Goal: Task Accomplishment & Management: Complete application form

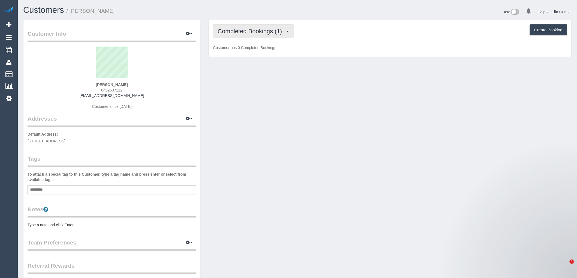
click at [270, 29] on span "Completed Bookings (1)" at bounding box center [250, 31] width 67 height 7
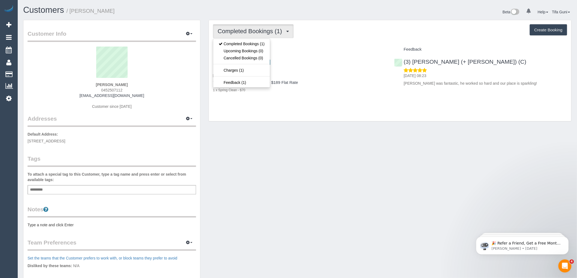
click at [290, 87] on div "Two Bedroom Home Cleaning - $189 Flat Rate 1 x Spring Clean - $70" at bounding box center [299, 86] width 173 height 12
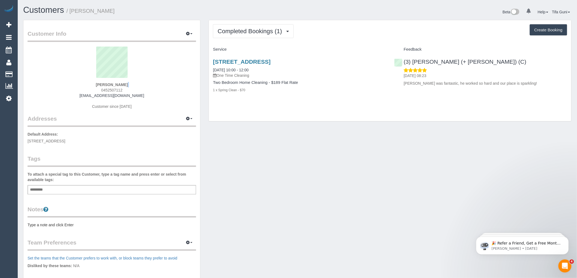
drag, startPoint x: 127, startPoint y: 87, endPoint x: 120, endPoint y: 89, distance: 7.2
click at [100, 88] on div "Jess Pomeroy 0452507112 j_pomeroy02@hotmail.com Customer since 2025" at bounding box center [112, 81] width 168 height 68
click at [126, 89] on div "Jess Pomeroy 0452507112 j_pomeroy02@hotmail.com Customer since 2025" at bounding box center [112, 81] width 168 height 68
drag, startPoint x: 123, startPoint y: 90, endPoint x: 99, endPoint y: 89, distance: 23.4
click at [99, 89] on div "Jess Pomeroy 0452507112 j_pomeroy02@hotmail.com Customer since 2025" at bounding box center [112, 81] width 168 height 68
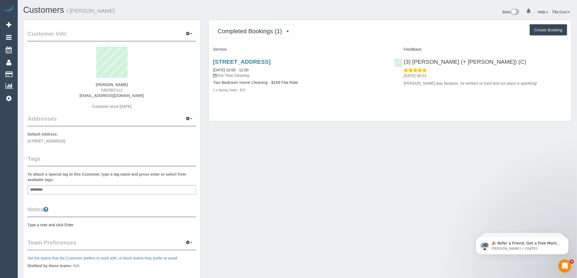
copy span "0452507112"
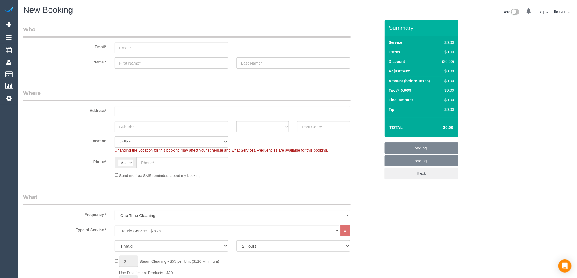
select select "object:2119"
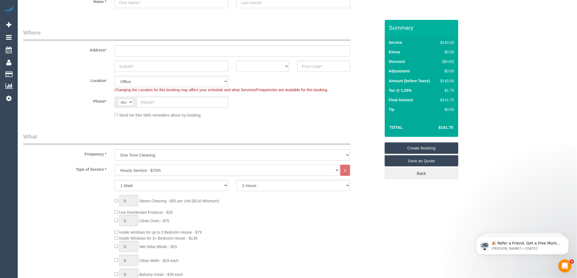
click at [147, 170] on select "Hourly Service - $70/h Hourly Service - $65/h Hourly Service - $60/h Hourly Ser…" at bounding box center [226, 170] width 225 height 11
select select "213"
click at [114, 165] on select "Hourly Service - $70/h Hourly Service - $65/h Hourly Service - $60/h Hourly Ser…" at bounding box center [226, 170] width 225 height 11
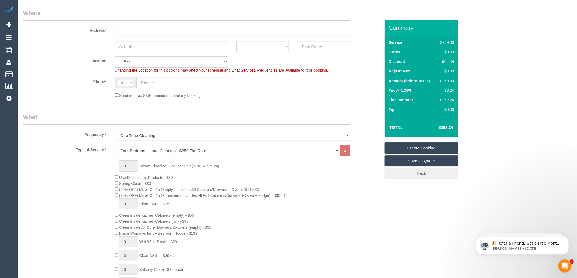
scroll to position [91, 0]
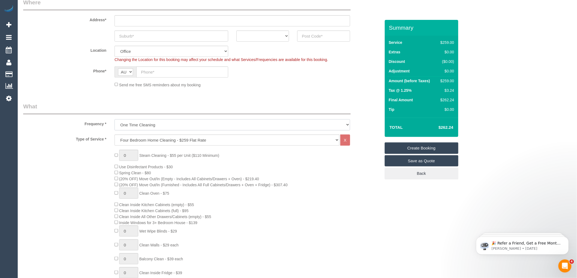
click at [163, 125] on select "One Time Cleaning Weekly - 10% Off - 10.00% (0% for the First Booking) Fortnigh…" at bounding box center [231, 124] width 235 height 11
click at [223, 175] on div "0 Steam Cleaning - $55 per Unit ($110 Minimum) Use Disinfectant Products - $30 …" at bounding box center [247, 245] width 274 height 191
click at [158, 125] on select "One Time Cleaning Weekly - 10% Off - 10.00% (0% for the First Booking) Fortnigh…" at bounding box center [231, 124] width 235 height 11
select select "object:2120"
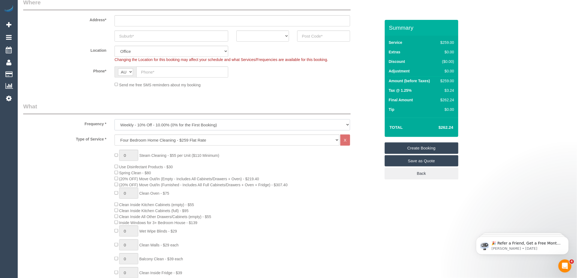
click at [114, 120] on select "One Time Cleaning Weekly - 10% Off - 10.00% (0% for the First Booking) Fortnigh…" at bounding box center [231, 124] width 235 height 11
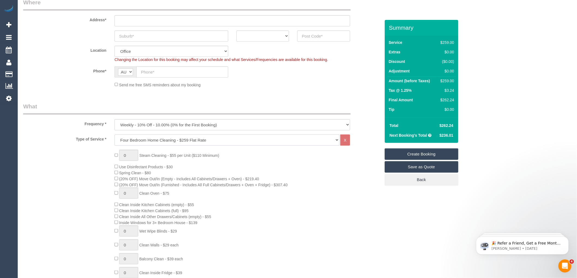
click at [176, 143] on select "Hourly Service - $70/h Hourly Service - $65/h Hourly Service - $60/h Hourly Ser…" at bounding box center [226, 140] width 225 height 11
click at [169, 142] on select "Hourly Service - $70/h Hourly Service - $65/h Hourly Service - $60/h Hourly Ser…" at bounding box center [226, 140] width 225 height 11
select select "275"
click at [114, 135] on select "Hourly Service - $70/h Hourly Service - $65/h Hourly Service - $60/h Hourly Ser…" at bounding box center [226, 140] width 225 height 11
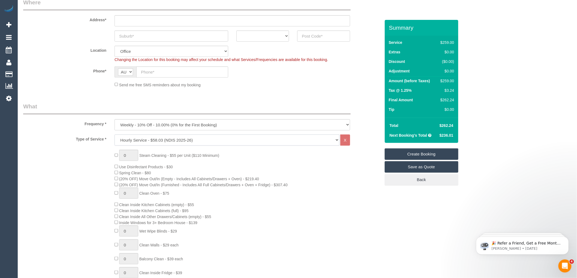
select select "1"
select select "120"
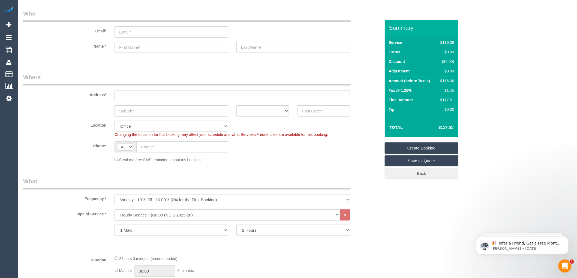
scroll to position [0, 0]
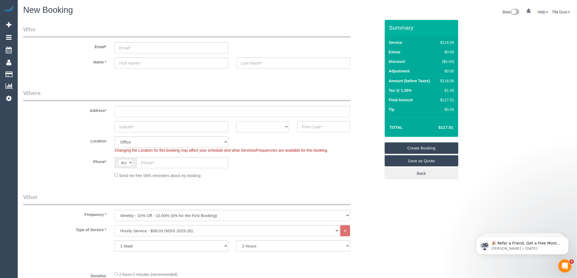
click at [271, 126] on select "ACT [GEOGRAPHIC_DATA] NT [GEOGRAPHIC_DATA] SA TAS [GEOGRAPHIC_DATA] [GEOGRAPHIC…" at bounding box center [262, 126] width 53 height 11
select select "VIC"
click at [236, 121] on select "ACT [GEOGRAPHIC_DATA] NT [GEOGRAPHIC_DATA] SA TAS [GEOGRAPHIC_DATA] [GEOGRAPHIC…" at bounding box center [262, 126] width 53 height 11
click at [128, 111] on input "text" at bounding box center [231, 111] width 235 height 11
click at [126, 128] on input "text" at bounding box center [171, 126] width 114 height 11
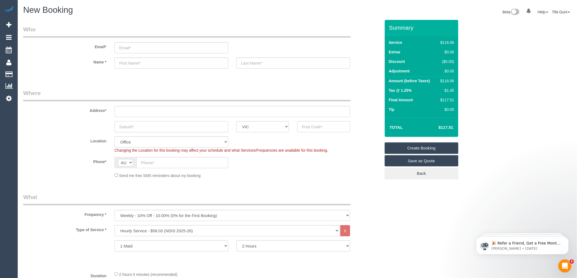
paste input "Clyde VIC 3978"
drag, startPoint x: 153, startPoint y: 125, endPoint x: 138, endPoint y: 126, distance: 15.0
click at [138, 126] on input "Clyde VIC 3978" at bounding box center [171, 126] width 114 height 11
type input "Clyde VIC"
click at [307, 123] on input "text" at bounding box center [323, 126] width 53 height 11
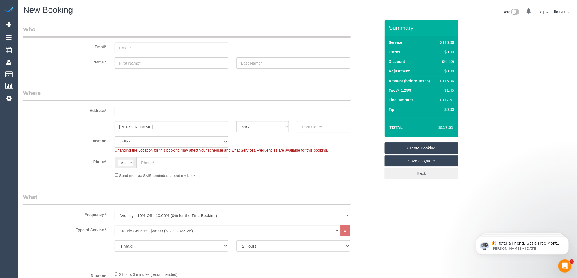
paste input "3978"
type input "3978"
click at [147, 113] on input "text" at bounding box center [231, 111] width 235 height 11
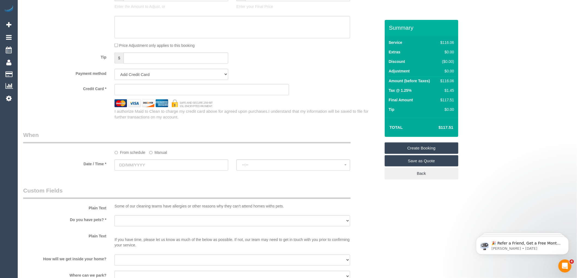
scroll to position [333, 0]
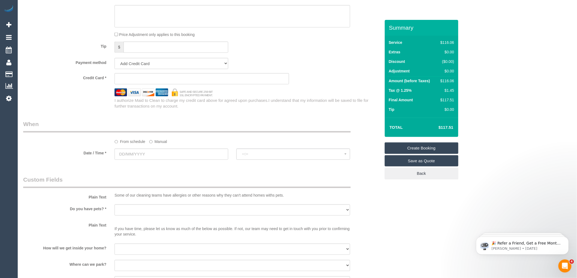
type input "-"
click at [145, 159] on input "text" at bounding box center [171, 154] width 114 height 11
select select "52"
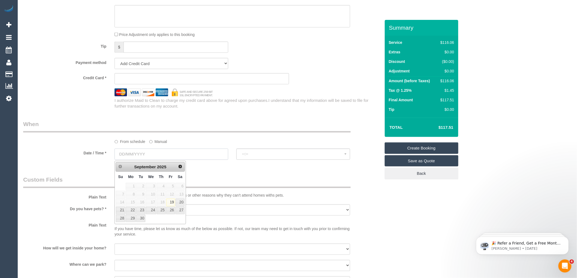
select select "object:2251"
click at [129, 212] on link "22" at bounding box center [131, 210] width 10 height 7
type input "22/09/2025"
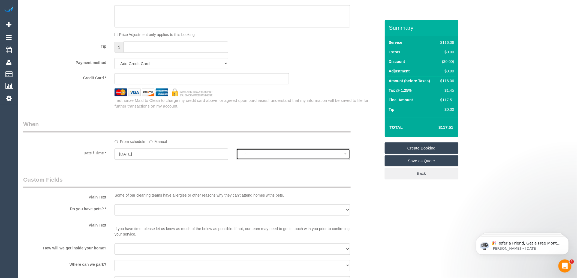
click at [254, 156] on span "--:--" at bounding box center [293, 154] width 102 height 4
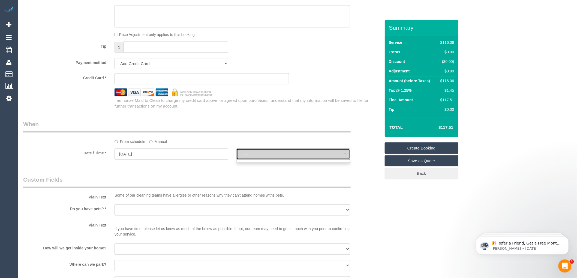
select select "spot1"
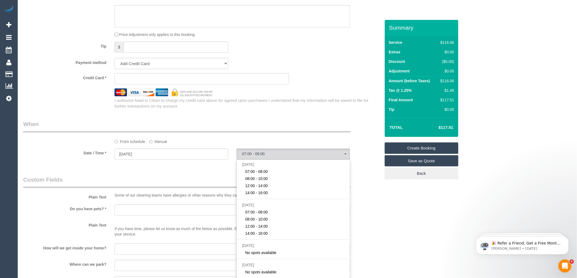
click at [144, 171] on div "Who Email* Name * Where Address* - Clyde VIC ACT NSW NT QLD SA TAS VIC WA 3978 …" at bounding box center [201, 92] width 365 height 811
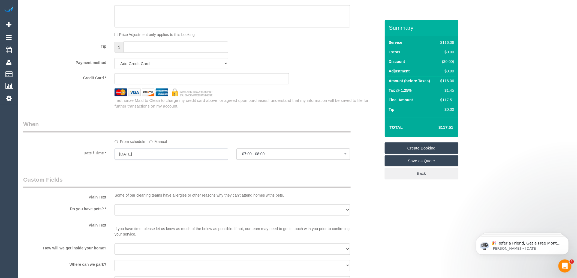
click at [136, 156] on input "22/09/2025" at bounding box center [171, 154] width 114 height 11
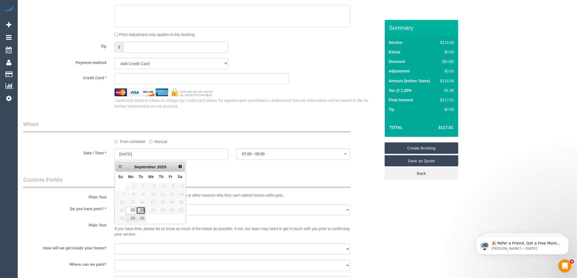
click at [139, 211] on link "23" at bounding box center [140, 210] width 9 height 7
type input "23/09/2025"
select select "spot5"
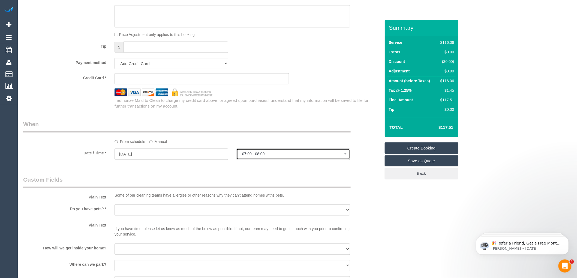
click at [260, 153] on span "07:00 - 08:00" at bounding box center [293, 154] width 102 height 4
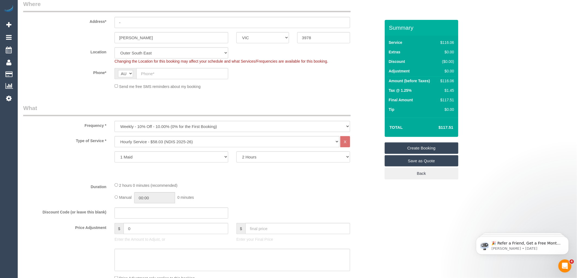
scroll to position [91, 0]
click at [153, 140] on select "Hourly Service - $70/h Hourly Service - $65/h Hourly Service - $60/h Hourly Ser…" at bounding box center [226, 140] width 225 height 11
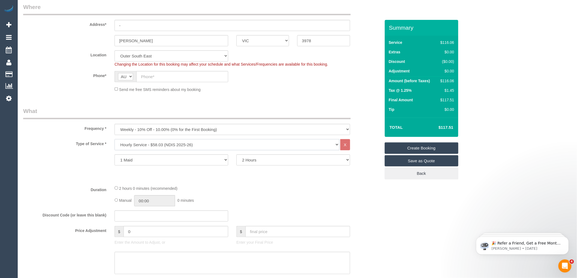
scroll to position [121, 0]
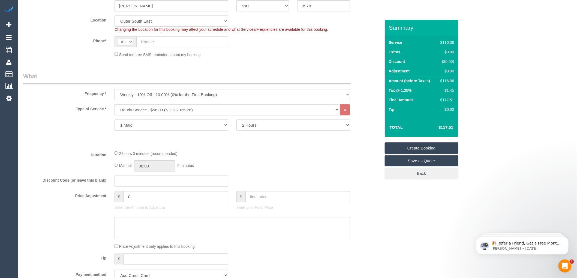
click at [254, 127] on select "2 Hours 2.5 Hours 3 Hours 3.5 Hours 4 Hours 4.5 Hours 5 Hours 5.5 Hours 6 Hours…" at bounding box center [293, 125] width 114 height 11
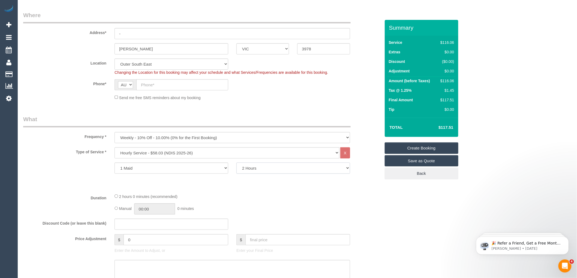
scroll to position [91, 0]
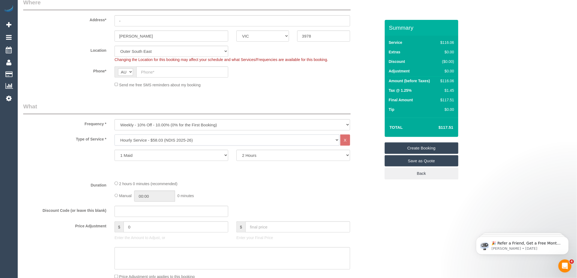
click at [169, 142] on select "Hourly Service - $70/h Hourly Service - $65/h Hourly Service - $60/h Hourly Ser…" at bounding box center [226, 140] width 225 height 11
click at [114, 135] on select "Hourly Service - $70/h Hourly Service - $65/h Hourly Service - $60/h Hourly Ser…" at bounding box center [226, 140] width 225 height 11
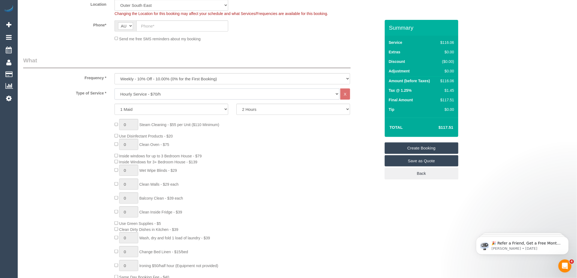
scroll to position [151, 0]
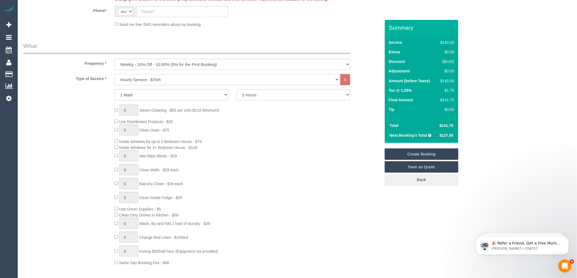
click at [154, 78] on select "Hourly Service - $70/h Hourly Service - $65/h Hourly Service - $60/h Hourly Ser…" at bounding box center [226, 79] width 225 height 11
select select "275"
click at [114, 74] on select "Hourly Service - $70/h Hourly Service - $65/h Hourly Service - $60/h Hourly Ser…" at bounding box center [226, 79] width 225 height 11
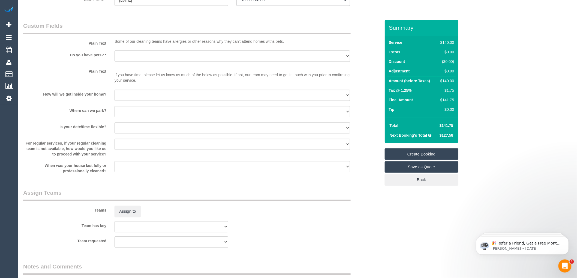
scroll to position [572, 0]
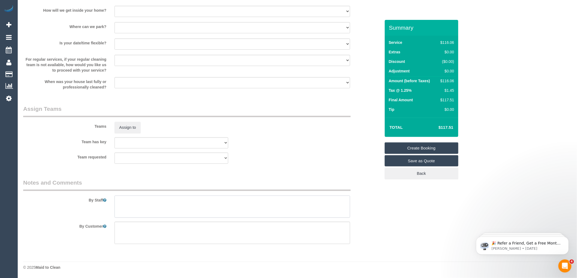
click at [129, 205] on textarea at bounding box center [231, 207] width 235 height 22
click at [127, 200] on textarea at bounding box center [231, 207] width 235 height 22
click at [166, 202] on textarea at bounding box center [231, 207] width 235 height 22
click at [129, 201] on textarea at bounding box center [231, 207] width 235 height 22
click at [160, 202] on textarea at bounding box center [231, 207] width 235 height 22
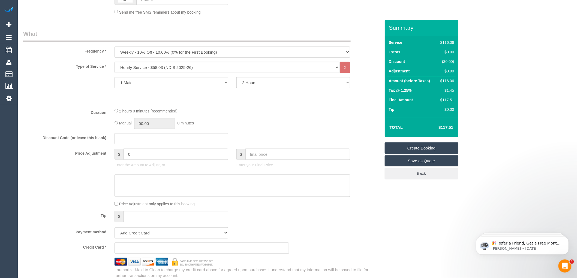
scroll to position [118, 0]
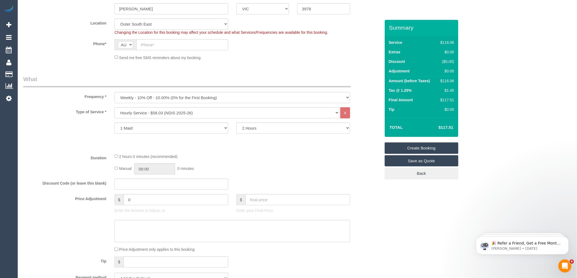
type textarea "Eco friendly products Green supplies"
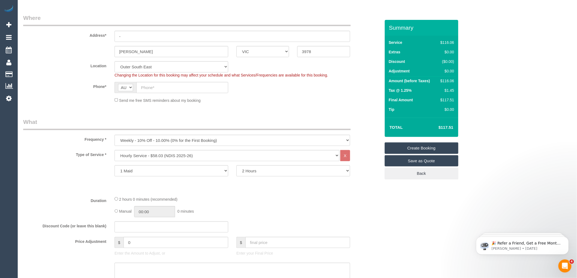
scroll to position [27, 0]
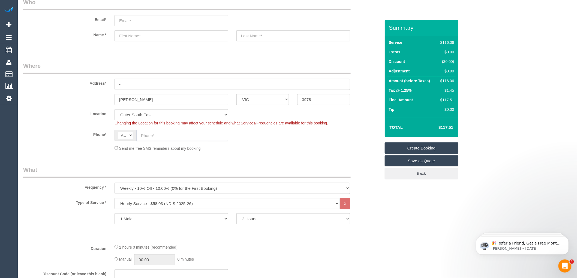
click at [148, 134] on input "text" at bounding box center [182, 135] width 92 height 11
paste input "61 430 406 017"
drag, startPoint x: 146, startPoint y: 136, endPoint x: 135, endPoint y: 135, distance: 10.9
click at [135, 135] on div "AF AL DZ AD AO AI AQ AG AR AM AW AU AT AZ BS BH BD BB BY BE BZ BJ BM BT BO BA B…" at bounding box center [171, 135] width 114 height 11
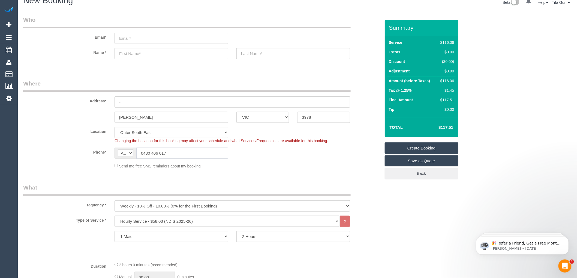
scroll to position [0, 0]
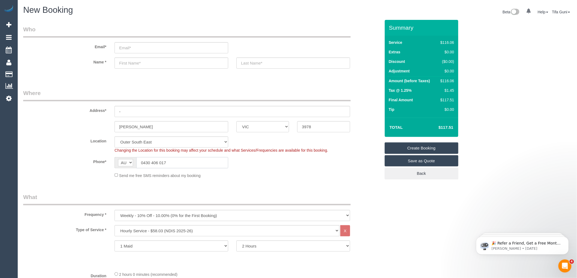
type input "0430 406 017"
click at [129, 47] on input "email" at bounding box center [171, 47] width 114 height 11
type input "jennoelgerard@gmail.com"
click at [126, 66] on input "text" at bounding box center [171, 62] width 114 height 11
select select "spot12"
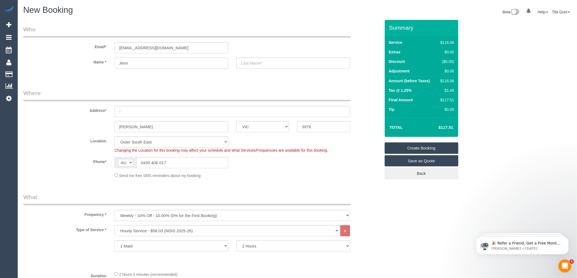
type input "Jenn"
click at [258, 62] on input "text" at bounding box center [293, 62] width 114 height 11
drag, startPoint x: 128, startPoint y: 47, endPoint x: 143, endPoint y: 50, distance: 16.0
click at [143, 50] on input "jennoelgerard@gmail.com" at bounding box center [171, 47] width 114 height 11
click at [242, 63] on input "text" at bounding box center [293, 62] width 114 height 11
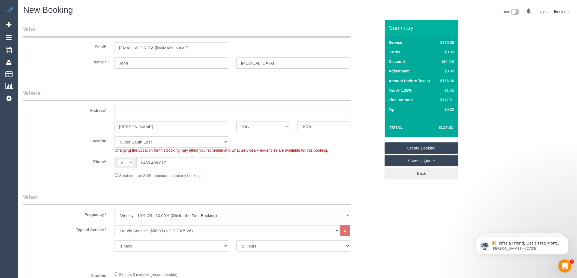
type input "serax"
drag, startPoint x: 173, startPoint y: 163, endPoint x: 138, endPoint y: 162, distance: 35.4
click at [138, 162] on input "0430 406 017" at bounding box center [182, 162] width 92 height 11
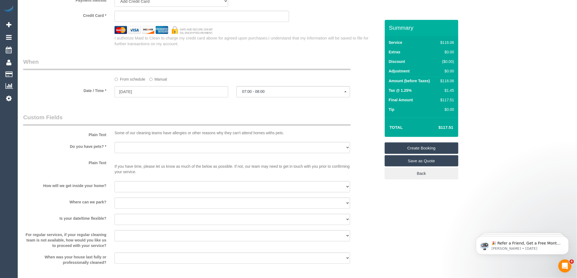
scroll to position [424, 0]
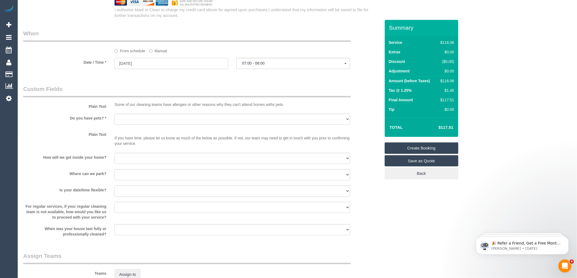
click at [140, 65] on input "23/09/2025" at bounding box center [171, 63] width 114 height 11
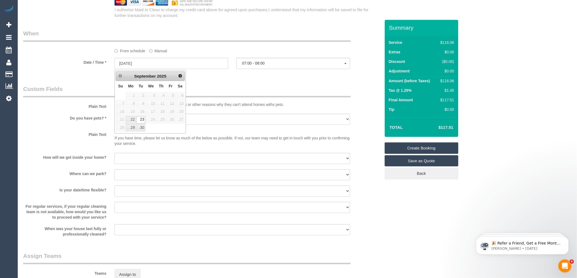
click at [226, 89] on legend "Custom Fields" at bounding box center [186, 91] width 327 height 12
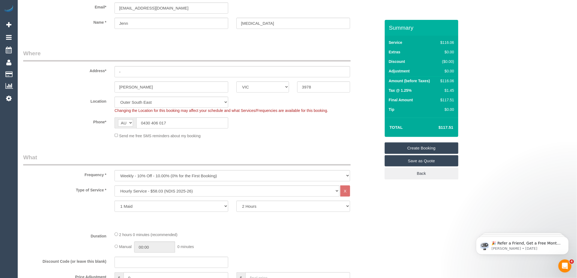
scroll to position [60, 0]
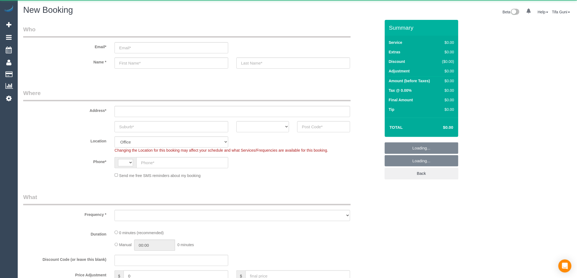
select select "string:AU"
select select "object:813"
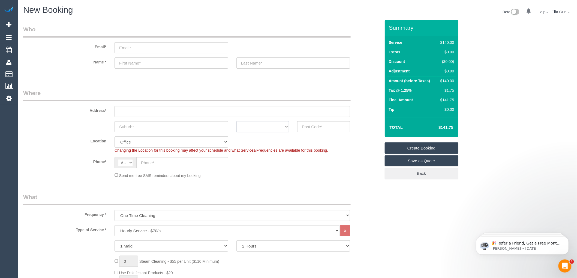
click at [266, 127] on select "ACT [GEOGRAPHIC_DATA] NT [GEOGRAPHIC_DATA] SA TAS [GEOGRAPHIC_DATA] [GEOGRAPHIC…" at bounding box center [262, 126] width 53 height 11
select select "VIC"
click at [236, 121] on select "ACT [GEOGRAPHIC_DATA] NT [GEOGRAPHIC_DATA] SA TAS [GEOGRAPHIC_DATA] [GEOGRAPHIC…" at bounding box center [262, 126] width 53 height 11
click at [134, 128] on input "text" at bounding box center [171, 126] width 114 height 11
type input "Rosev"
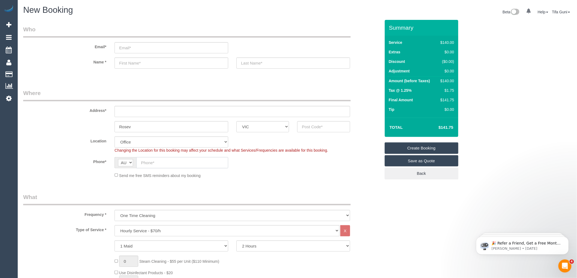
click at [159, 164] on input "text" at bounding box center [182, 162] width 92 height 11
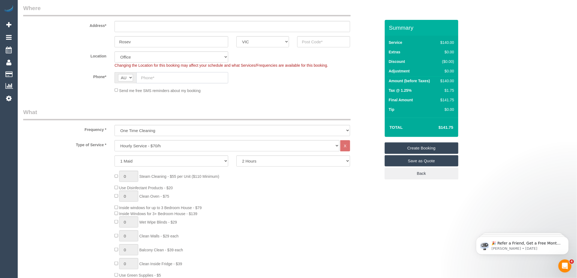
scroll to position [91, 0]
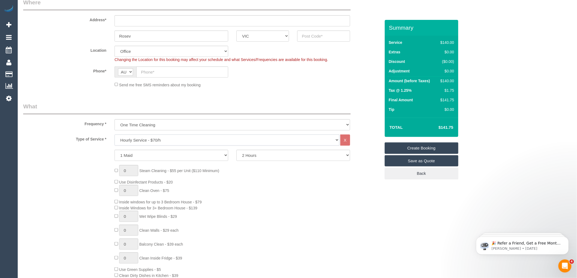
click at [160, 139] on select "Hourly Service - $70/h Hourly Service - $65/h Hourly Service - $60/h Hourly Ser…" at bounding box center [226, 140] width 225 height 11
select select "213"
click at [114, 135] on select "Hourly Service - $70/h Hourly Service - $65/h Hourly Service - $60/h Hourly Ser…" at bounding box center [226, 140] width 225 height 11
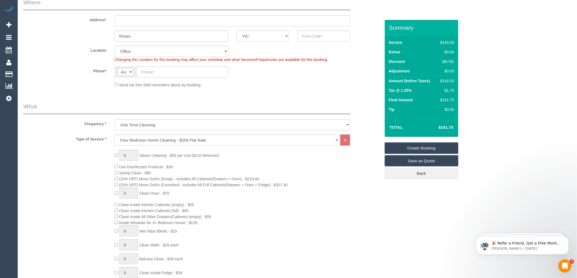
click at [245, 171] on div "0 Steam Cleaning - $55 per Unit ($110 Minimum) Use Disinfectant Products - $30 …" at bounding box center [247, 245] width 274 height 191
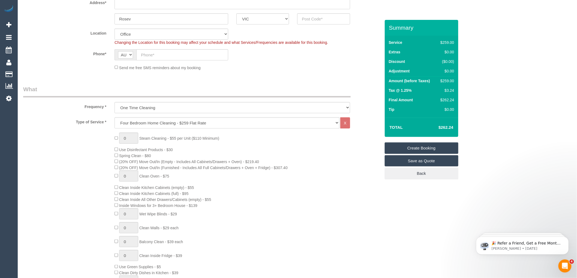
scroll to position [121, 0]
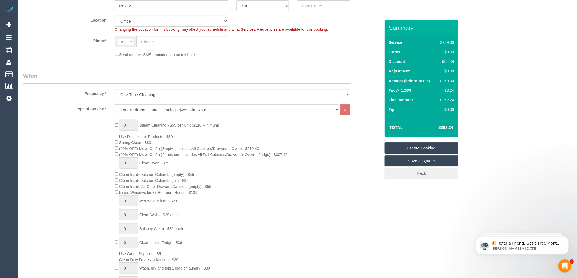
click at [116, 147] on div "0 Steam Cleaning - $55 per Unit ($110 Minimum) Use Disinfectant Products - $30 …" at bounding box center [247, 215] width 274 height 191
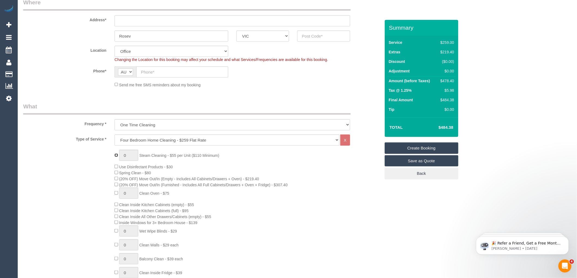
type input "1"
click at [131, 157] on input "1" at bounding box center [128, 155] width 19 height 11
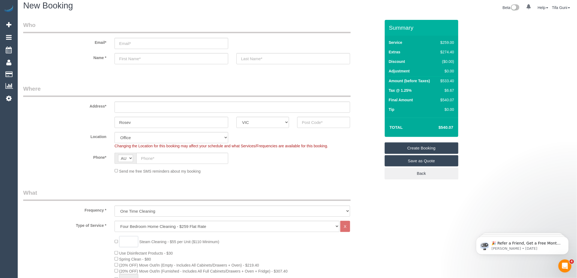
scroll to position [0, 0]
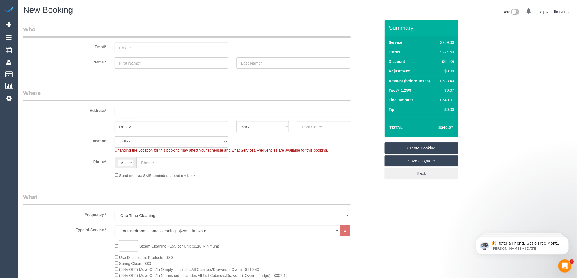
type input "1"
click at [132, 113] on input "text" at bounding box center [231, 111] width 235 height 11
drag, startPoint x: 147, startPoint y: 105, endPoint x: 100, endPoint y: 110, distance: 46.6
click at [100, 110] on div "Address* 31 resevour cresent" at bounding box center [201, 103] width 365 height 28
type input "31 resevour cresent"
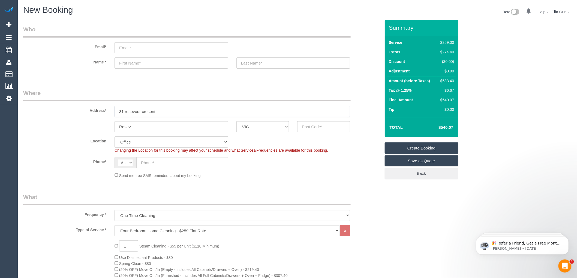
click at [167, 110] on input "31 resevour cresent" at bounding box center [231, 111] width 235 height 11
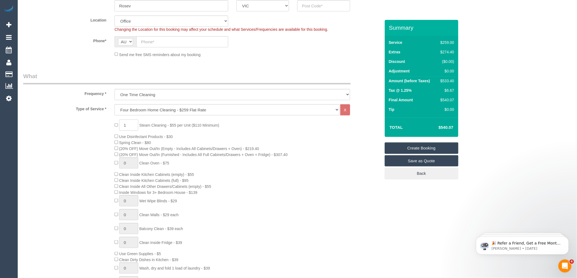
click at [130, 124] on input "1" at bounding box center [128, 125] width 19 height 11
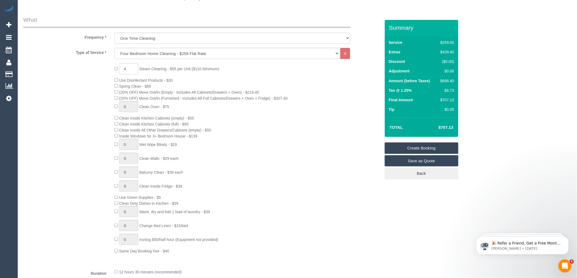
scroll to position [151, 0]
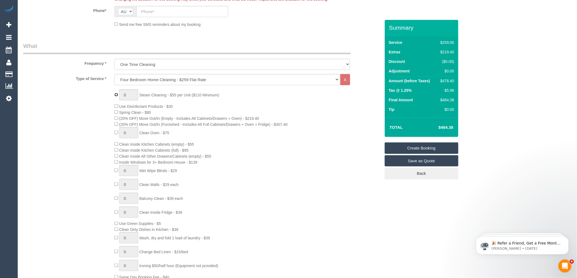
type input "1"
click at [127, 96] on input "1" at bounding box center [128, 94] width 19 height 11
type input "6"
click at [231, 108] on div "6 Steam Cleaning - $55 per Unit ($110 Minimum) Use Disinfectant Products - $30 …" at bounding box center [247, 184] width 274 height 191
drag, startPoint x: 453, startPoint y: 126, endPoint x: 438, endPoint y: 125, distance: 15.3
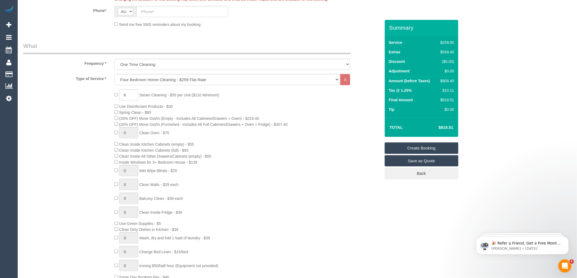
click at [438, 125] on td "$818.51" at bounding box center [437, 128] width 35 height 14
copy h4 "$818.51"
click at [130, 95] on input "6" at bounding box center [128, 94] width 19 height 11
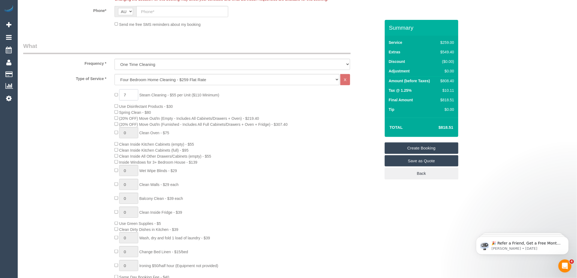
type input "7"
click at [244, 104] on div "7 Steam Cleaning - $55 per Unit ($110 Minimum) Use Disinfectant Products - $30 …" at bounding box center [247, 184] width 274 height 191
drag, startPoint x: 454, startPoint y: 126, endPoint x: 438, endPoint y: 127, distance: 16.6
click at [438, 127] on td "$874.19" at bounding box center [437, 128] width 35 height 14
copy h4 "$874.19"
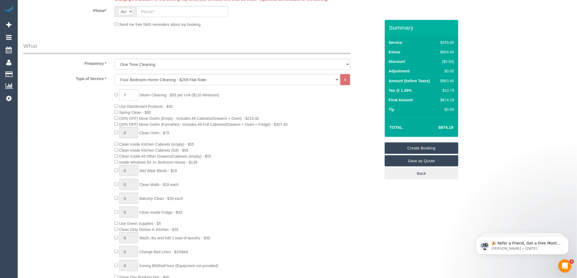
click at [323, 123] on div "7 Steam Cleaning - $55 per Unit ($110 Minimum) Use Disinfectant Products - $30 …" at bounding box center [247, 184] width 274 height 191
